Goal: Task Accomplishment & Management: Complete application form

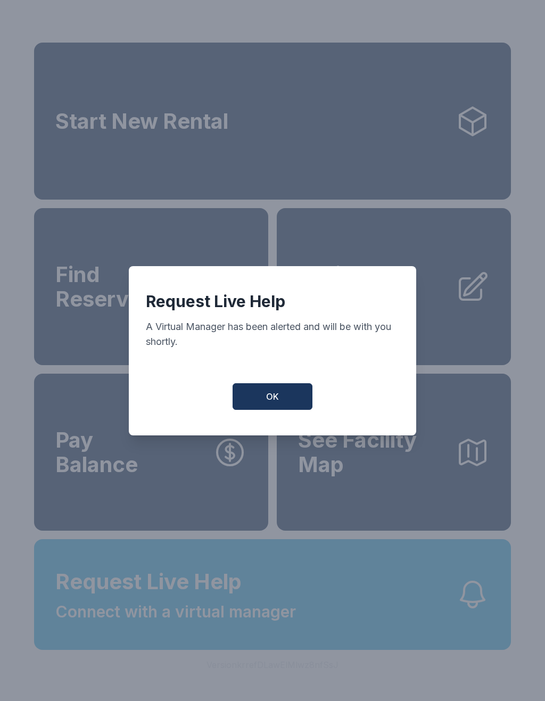
click at [269, 396] on span "OK" at bounding box center [272, 396] width 13 height 13
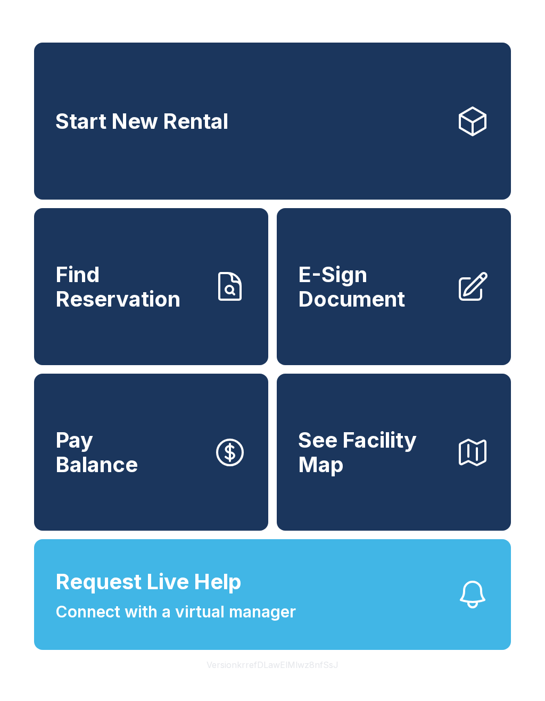
click at [201, 293] on span "Find Reservation" at bounding box center [129, 286] width 149 height 48
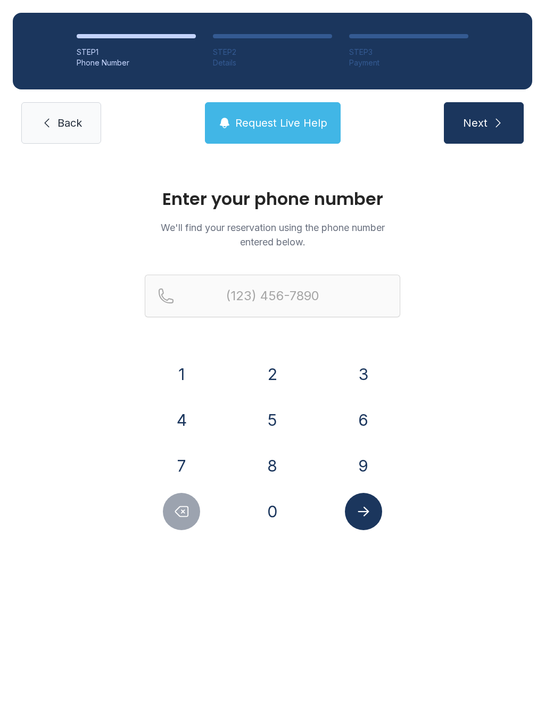
click at [373, 409] on button "6" at bounding box center [363, 419] width 37 height 37
click at [186, 449] on button "7" at bounding box center [181, 465] width 37 height 37
click at [276, 453] on button "8" at bounding box center [272, 465] width 37 height 37
click at [186, 450] on button "7" at bounding box center [181, 465] width 37 height 37
click at [360, 462] on button "9" at bounding box center [363, 465] width 37 height 37
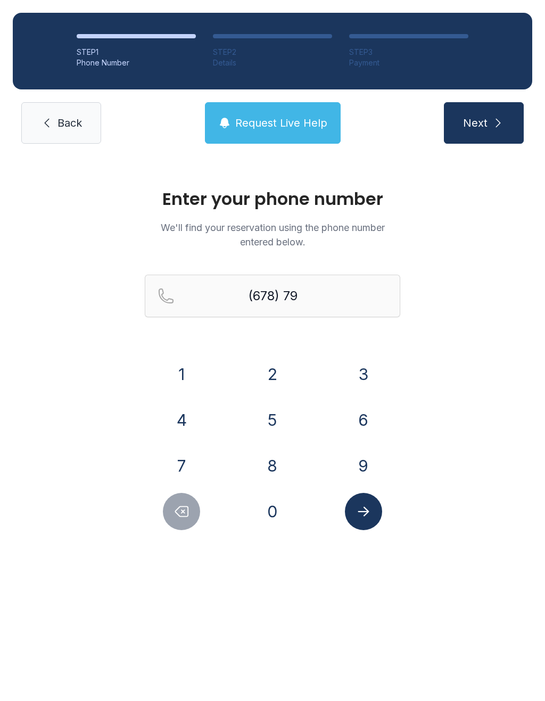
click at [360, 462] on button "9" at bounding box center [363, 465] width 37 height 37
click at [271, 411] on button "5" at bounding box center [272, 419] width 37 height 37
click at [281, 377] on button "2" at bounding box center [272, 373] width 37 height 37
click at [281, 376] on button "2" at bounding box center [272, 373] width 37 height 37
click at [269, 433] on button "5" at bounding box center [272, 419] width 37 height 37
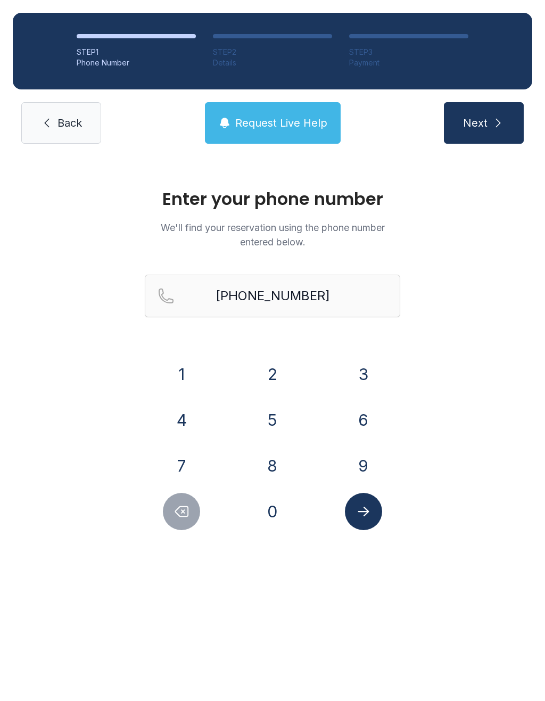
click at [371, 521] on button "Submit lookup form" at bounding box center [363, 511] width 37 height 37
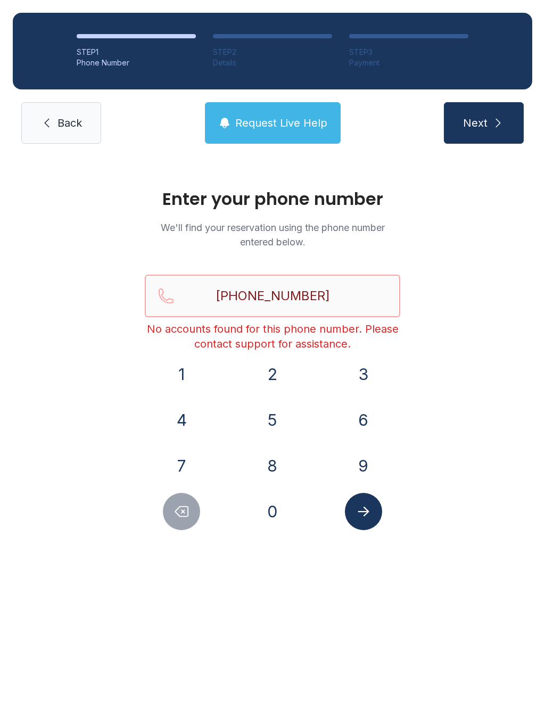
click at [341, 289] on input "[PHONE_NUMBER]" at bounding box center [272, 296] width 255 height 43
click at [502, 119] on icon "submit" at bounding box center [498, 123] width 13 height 13
click at [350, 289] on input "[PHONE_NUMBER]" at bounding box center [272, 296] width 255 height 43
click at [22, 495] on div "Enter your phone number We'll find your reservation using the phone number ente…" at bounding box center [272, 364] width 545 height 416
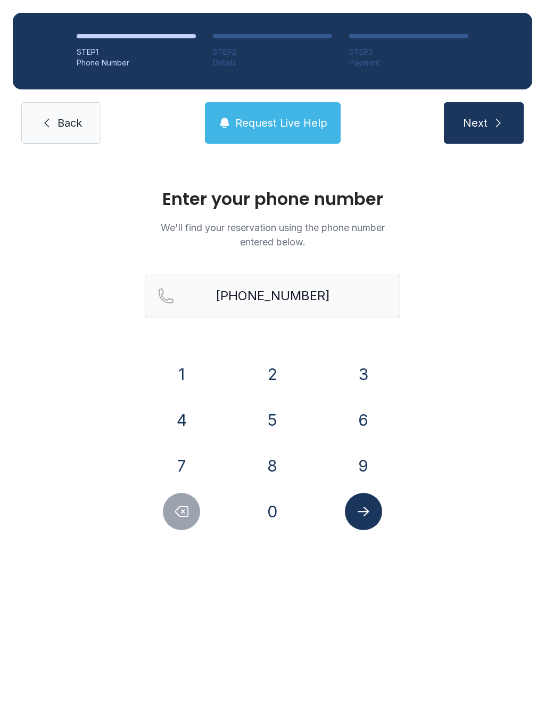
click at [184, 508] on icon "Delete number" at bounding box center [181, 511] width 16 height 16
click at [183, 521] on button "Delete number" at bounding box center [181, 511] width 37 height 37
click at [192, 502] on button "Delete number" at bounding box center [181, 511] width 37 height 37
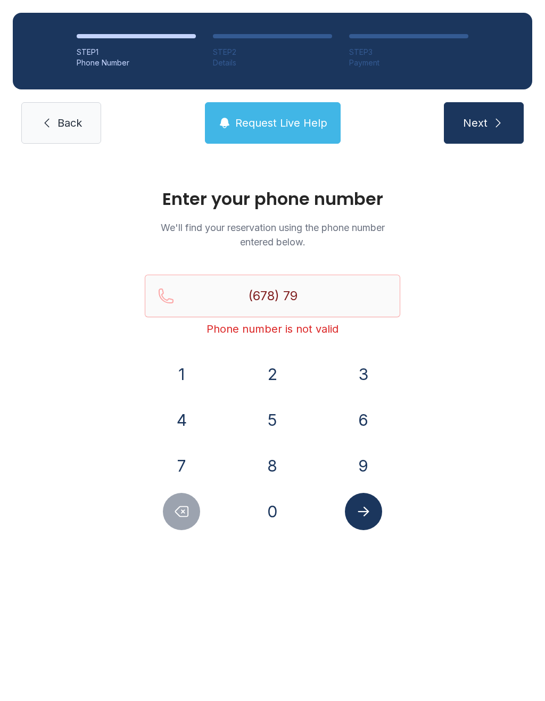
click at [193, 502] on button "Delete number" at bounding box center [181, 511] width 37 height 37
click at [188, 498] on button "Delete number" at bounding box center [181, 511] width 37 height 37
click at [187, 498] on button "Delete number" at bounding box center [181, 511] width 37 height 37
type input "(6"
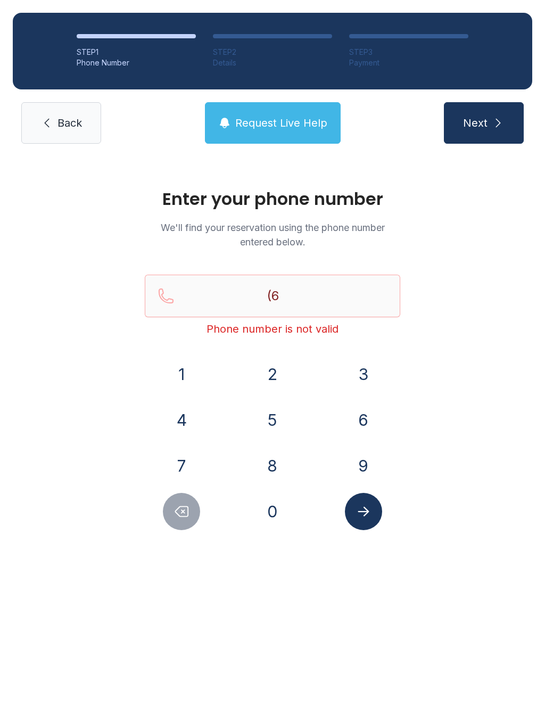
click at [192, 496] on button "Delete number" at bounding box center [181, 511] width 37 height 37
click at [190, 494] on div at bounding box center [182, 511] width 74 height 37
click at [194, 496] on div at bounding box center [182, 511] width 74 height 37
click at [82, 115] on link "Back" at bounding box center [61, 123] width 80 height 42
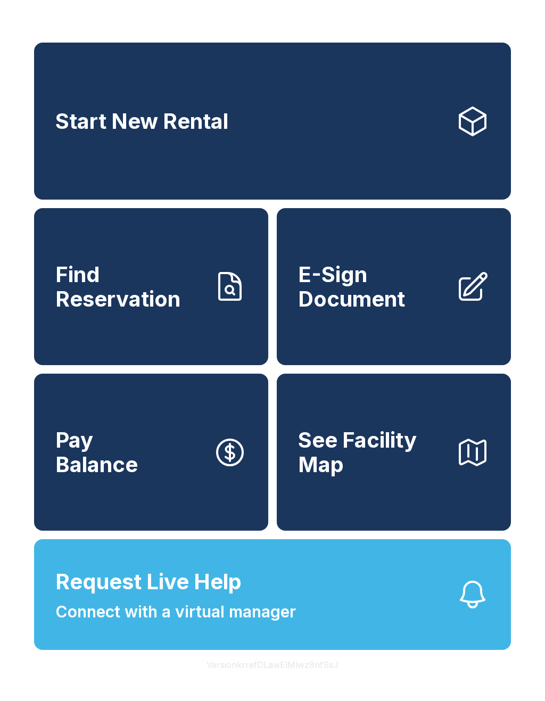
click at [161, 288] on span "Find Reservation" at bounding box center [129, 286] width 149 height 48
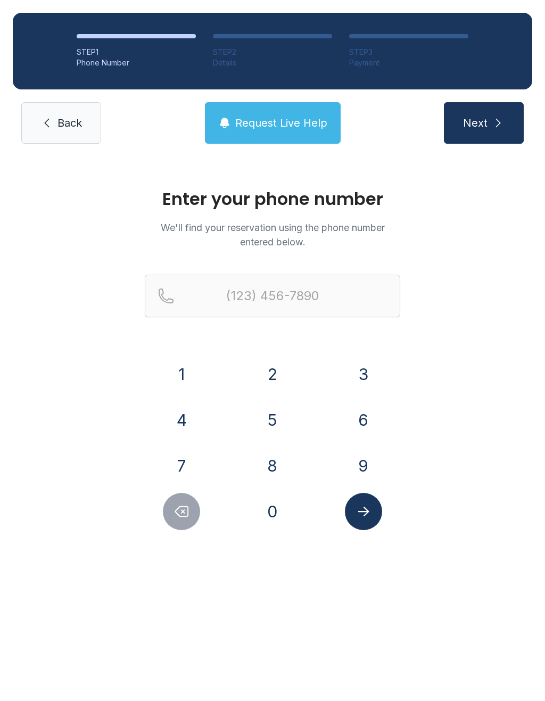
click at [53, 105] on link "Back" at bounding box center [61, 123] width 80 height 42
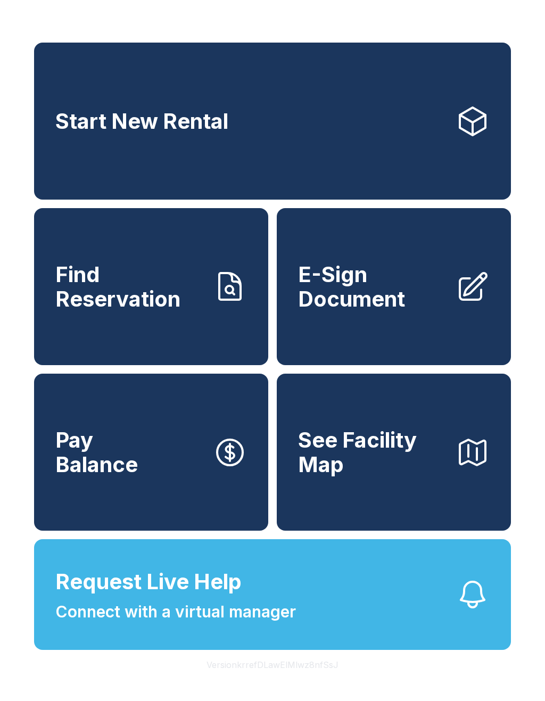
click at [175, 461] on button "Pay Balance" at bounding box center [151, 452] width 234 height 157
click at [475, 299] on icon at bounding box center [473, 285] width 27 height 27
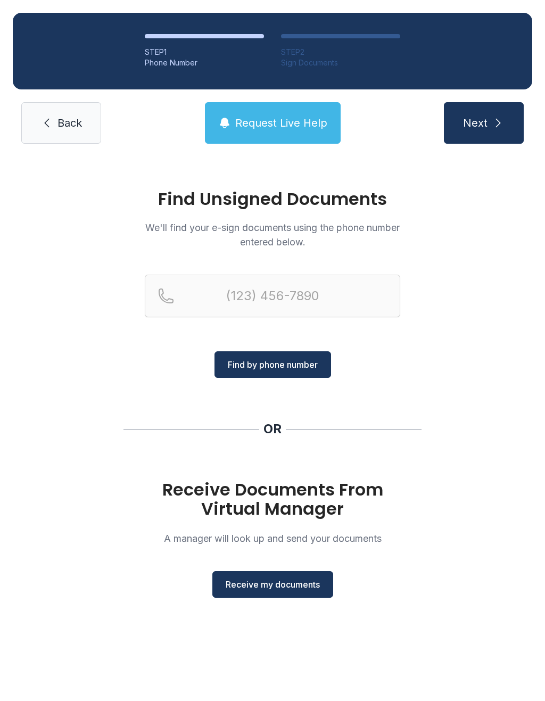
click at [57, 123] on span "Back" at bounding box center [69, 122] width 24 height 15
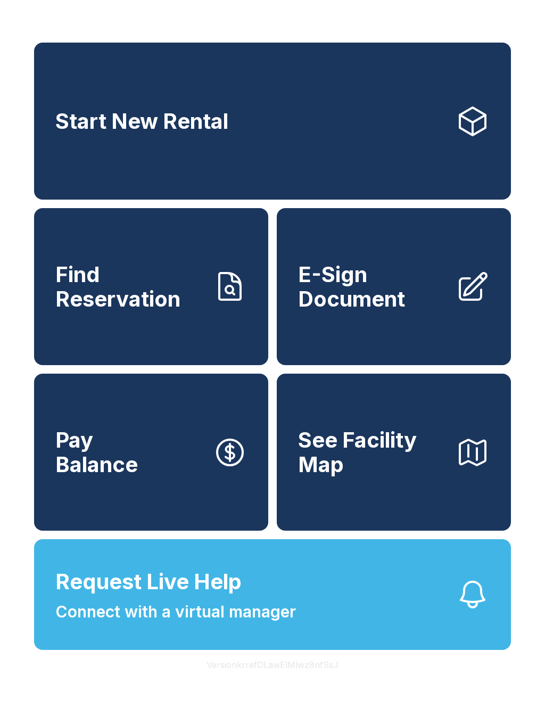
click at [280, 679] on button "Version krrefDLawElMlwz8nfSsJ" at bounding box center [272, 665] width 149 height 30
click at [478, 126] on icon at bounding box center [472, 121] width 34 height 34
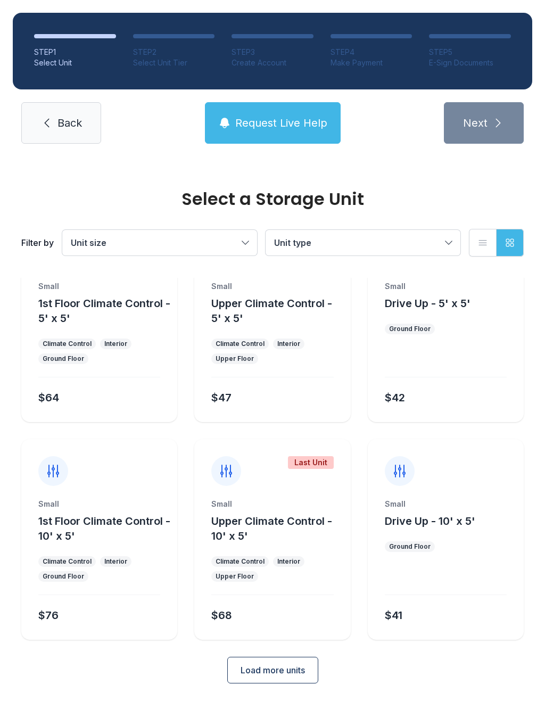
scroll to position [57, 0]
click at [79, 118] on span "Back" at bounding box center [69, 122] width 24 height 15
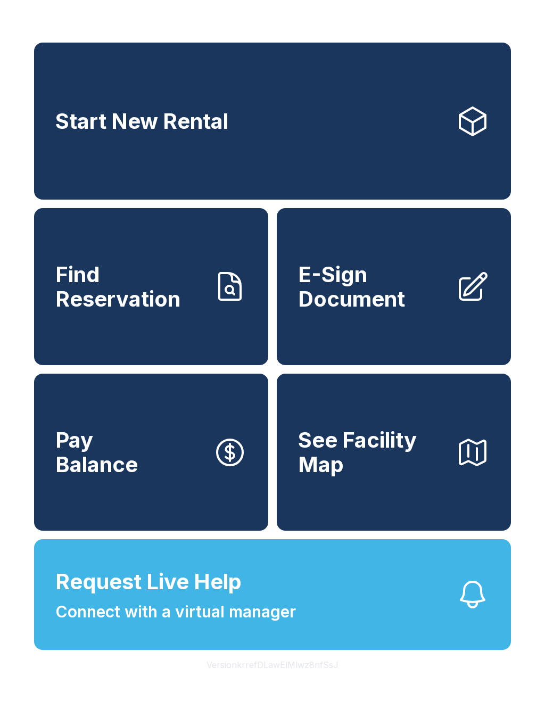
click at [538, 519] on div "Start New Rental Find Reservation E-Sign Document Pay Balance See Facility Map …" at bounding box center [272, 350] width 545 height 701
click at [472, 462] on icon "button" at bounding box center [473, 451] width 26 height 25
click at [476, 135] on icon at bounding box center [473, 121] width 26 height 28
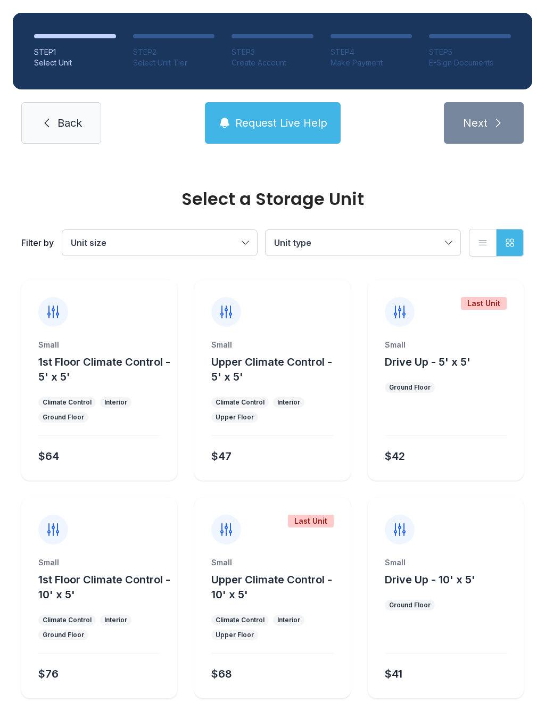
click at [68, 93] on div "STEP 1 Select Unit STEP 2 Select Unit Tier STEP 3 Create Account STEP 4 Make Pa…" at bounding box center [272, 78] width 545 height 156
click at [51, 107] on link "Back" at bounding box center [61, 123] width 80 height 42
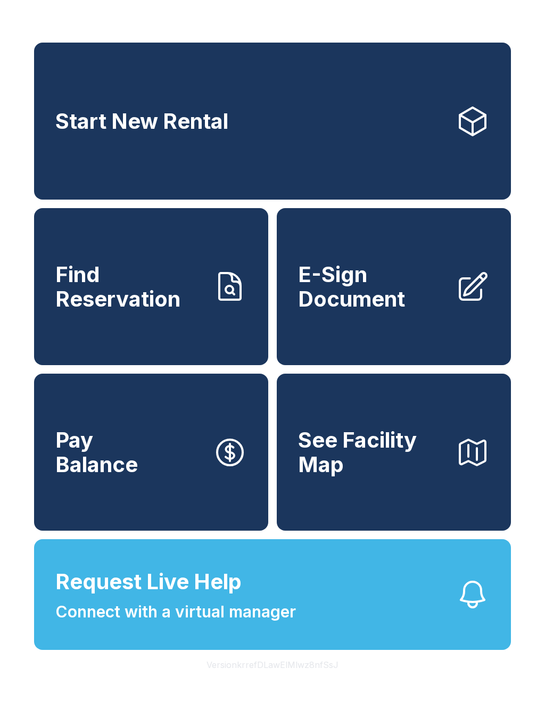
click at [346, 3] on div "Start New Rental Find Reservation E-Sign Document Pay Balance See Facility Map …" at bounding box center [272, 350] width 545 height 701
click at [489, 8] on div "Start New Rental Find Reservation E-Sign Document Pay Balance See Facility Map …" at bounding box center [272, 350] width 545 height 701
click at [498, 0] on div "Start New Rental Find Reservation E-Sign Document Pay Balance See Facility Map …" at bounding box center [272, 350] width 545 height 701
click at [532, 23] on div "Start New Rental Find Reservation E-Sign Document Pay Balance See Facility Map …" at bounding box center [272, 350] width 545 height 701
click at [519, 430] on div "Start New Rental Find Reservation E-Sign Document Pay Balance See Facility Map …" at bounding box center [272, 350] width 545 height 701
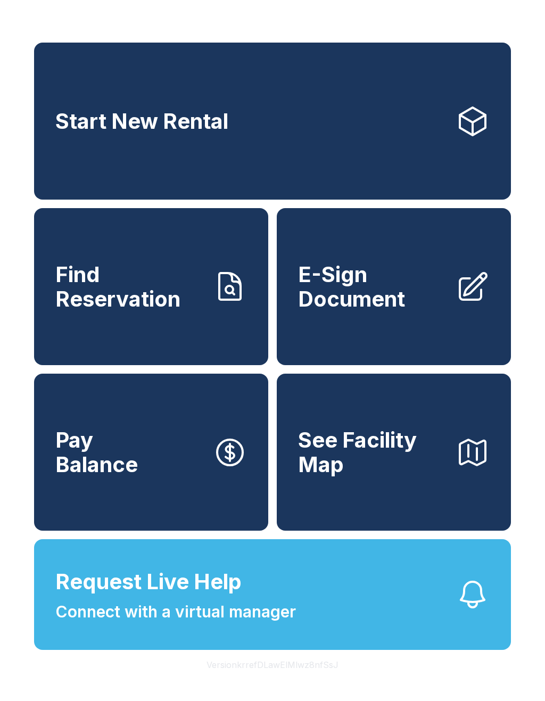
click at [229, 292] on icon at bounding box center [230, 287] width 34 height 34
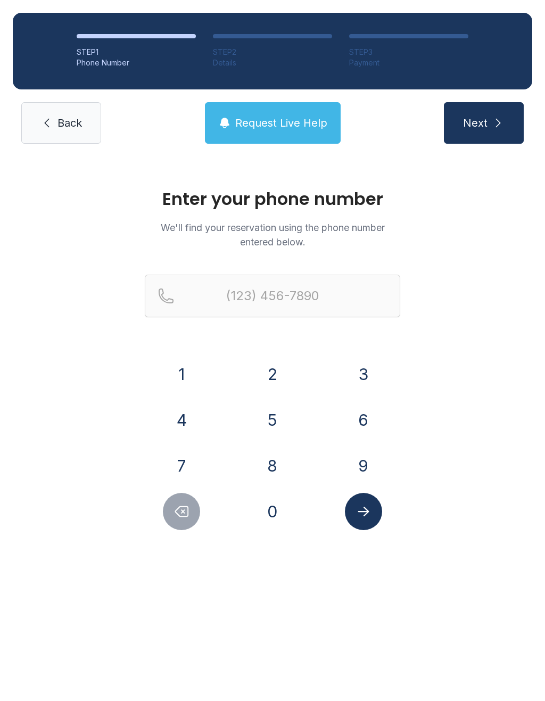
click at [379, 411] on button "6" at bounding box center [363, 419] width 37 height 37
click at [182, 454] on button "7" at bounding box center [181, 465] width 37 height 37
click at [280, 446] on div "1 2 3 4 5 6 7 8 9 0" at bounding box center [272, 442] width 255 height 175
click at [283, 454] on button "8" at bounding box center [272, 465] width 37 height 37
click at [174, 457] on button "7" at bounding box center [181, 465] width 37 height 37
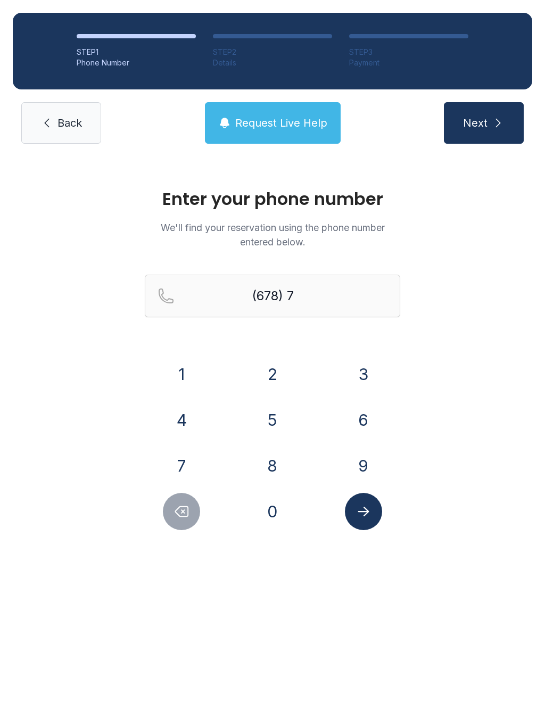
click at [359, 459] on button "9" at bounding box center [363, 465] width 37 height 37
click at [274, 413] on button "5" at bounding box center [272, 419] width 37 height 37
click at [277, 360] on button "2" at bounding box center [272, 373] width 37 height 37
click at [277, 359] on button "2" at bounding box center [272, 373] width 37 height 37
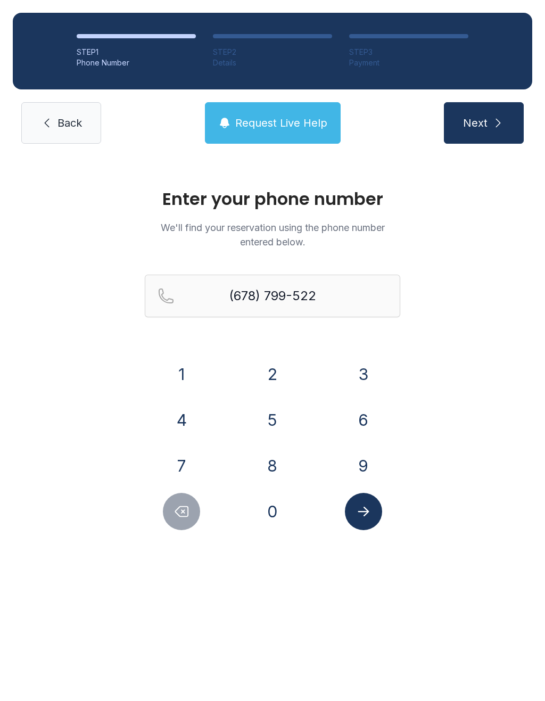
click at [272, 410] on button "5" at bounding box center [272, 419] width 37 height 37
type input "[PHONE_NUMBER]"
click at [363, 497] on button "Submit lookup form" at bounding box center [363, 511] width 37 height 37
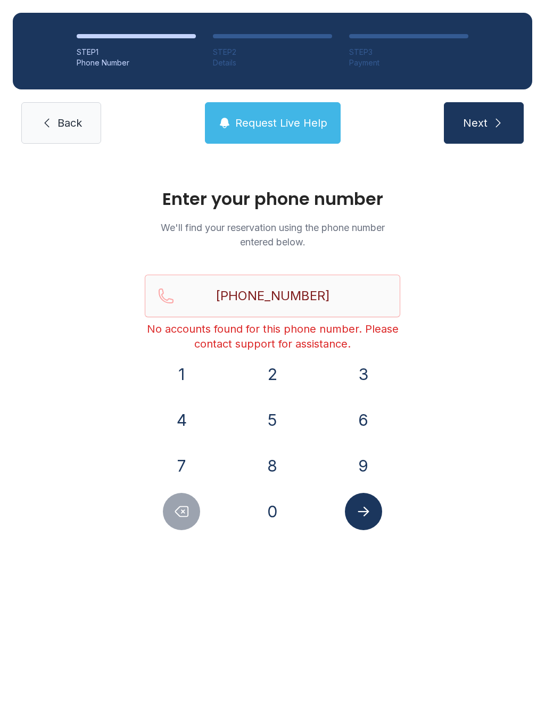
click at [373, 511] on button "Submit lookup form" at bounding box center [363, 511] width 37 height 37
click at [60, 127] on span "Back" at bounding box center [69, 122] width 24 height 15
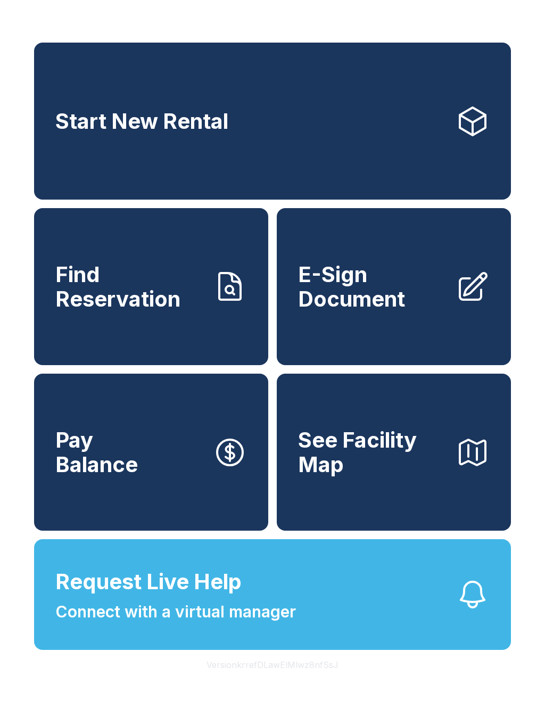
click at [377, 78] on link "Start New Rental" at bounding box center [272, 121] width 477 height 157
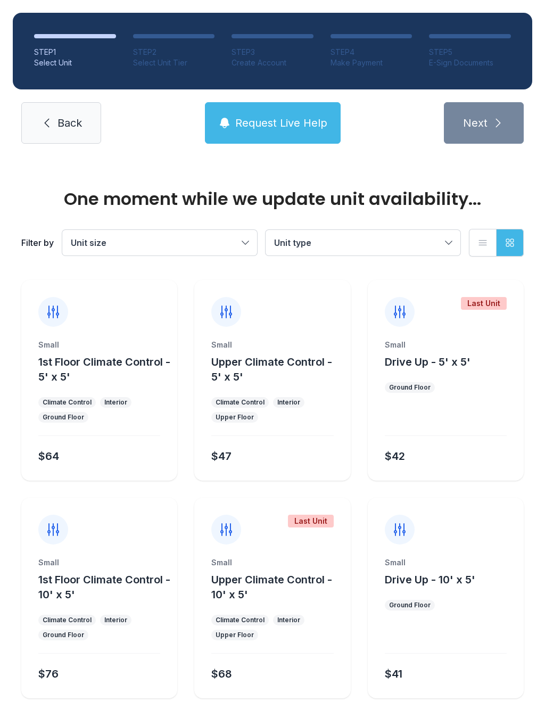
click at [59, 117] on span "Back" at bounding box center [69, 122] width 24 height 15
